Goal: Transaction & Acquisition: Book appointment/travel/reservation

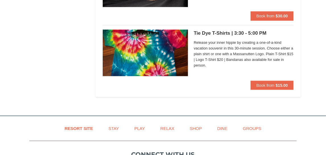
scroll to position [1002, 0]
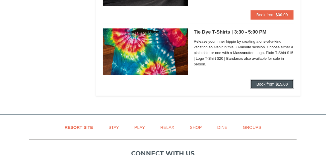
click at [261, 83] on span "Book from" at bounding box center [265, 84] width 18 height 5
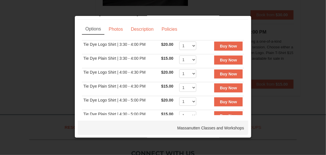
scroll to position [0, 0]
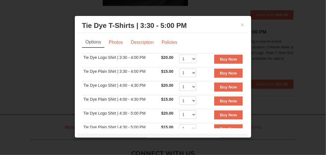
click at [293, 29] on div at bounding box center [163, 77] width 326 height 155
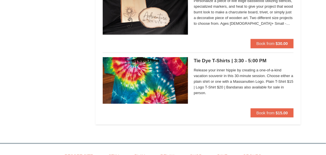
scroll to position [972, 0]
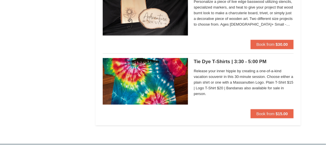
click at [229, 65] on div "Tie Dye T-Shirts | 3:30 - 5:00 PM Massanutten Classes and Workshops Release you…" at bounding box center [244, 83] width 100 height 51
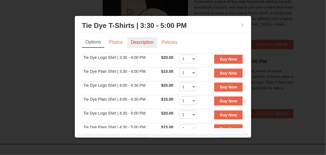
click at [140, 41] on link "Description" at bounding box center [142, 42] width 30 height 11
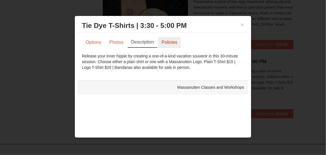
click at [175, 41] on link "Policies" at bounding box center [169, 42] width 23 height 11
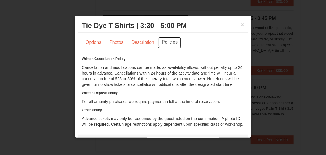
scroll to position [945, 0]
click at [240, 25] on button "×" at bounding box center [241, 25] width 3 height 6
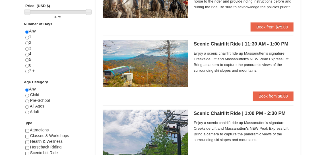
scroll to position [229, 0]
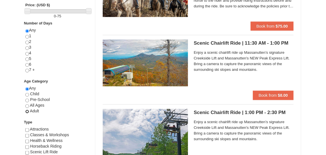
click at [27, 111] on input "radio" at bounding box center [27, 112] width 4 height 4
radio input "true"
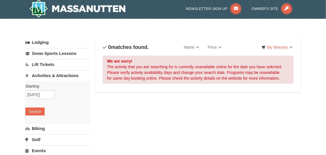
scroll to position [1, 0]
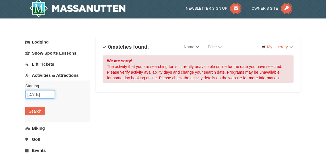
click at [37, 95] on input "[DATE]" at bounding box center [40, 94] width 30 height 9
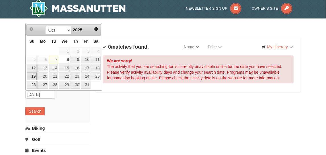
click at [34, 77] on link "19" at bounding box center [32, 76] width 10 height 8
type input "[DATE]"
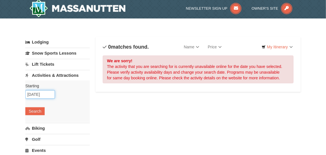
click at [47, 95] on input "[DATE]" at bounding box center [40, 94] width 30 height 9
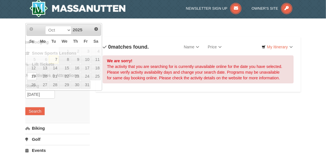
click at [59, 110] on div "Starting Please format dates MM/DD/YYYY Please format dates MM/DD/YYYY [DATE] S…" at bounding box center [57, 101] width 65 height 42
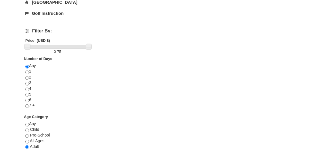
scroll to position [194, 0]
click at [27, 124] on input "radio" at bounding box center [27, 124] width 4 height 4
radio input "true"
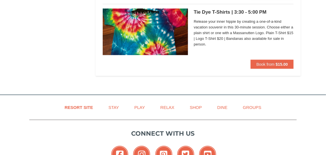
scroll to position [1008, 0]
